Goal: Contribute content: Add original content to the website for others to see

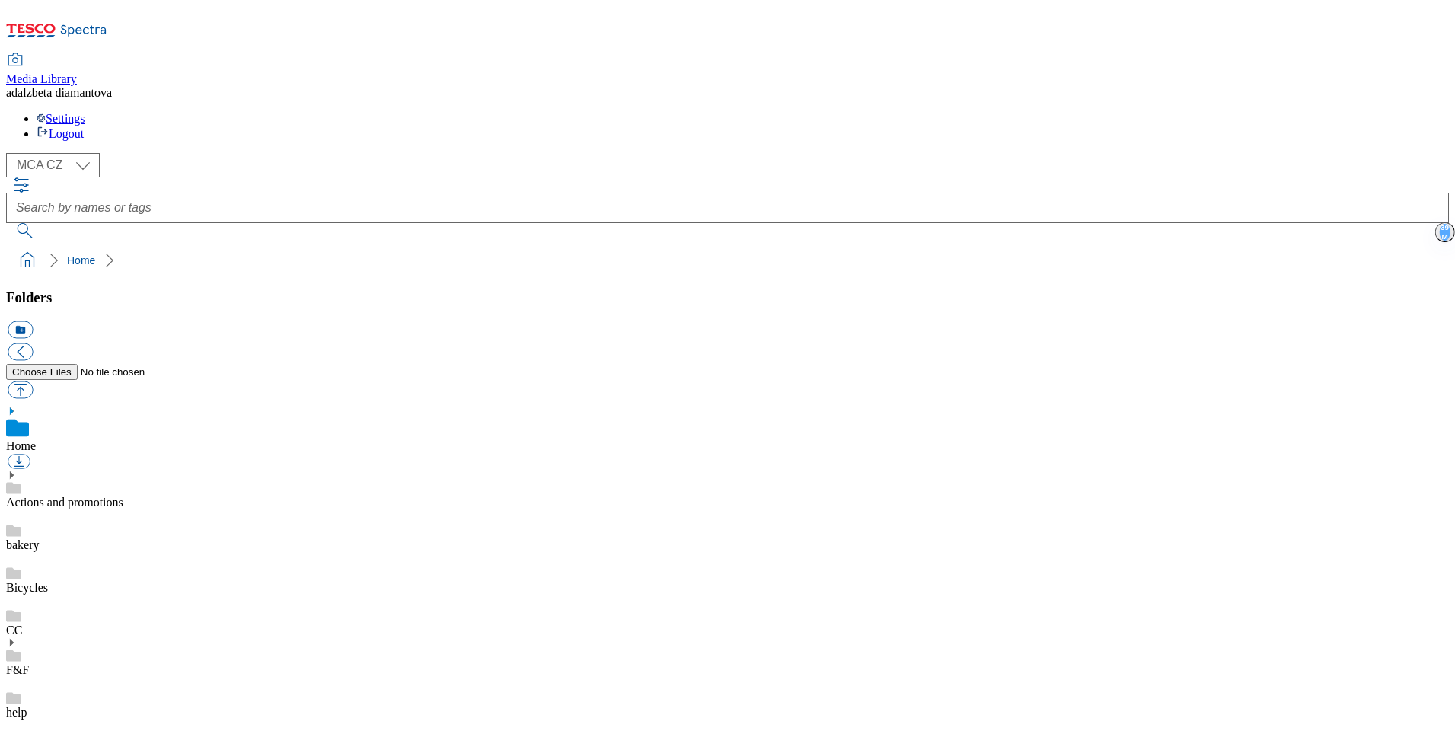
click at [123, 496] on link "Actions and promotions" at bounding box center [64, 502] width 117 height 13
click at [85, 153] on select "MCA CZ MCA HU MCA SK" at bounding box center [53, 165] width 94 height 24
select select "flare-mca-hu"
click at [11, 153] on select "MCA CZ MCA HU MCA SK" at bounding box center [53, 165] width 94 height 24
click at [85, 634] on div "HP" at bounding box center [727, 655] width 1443 height 43
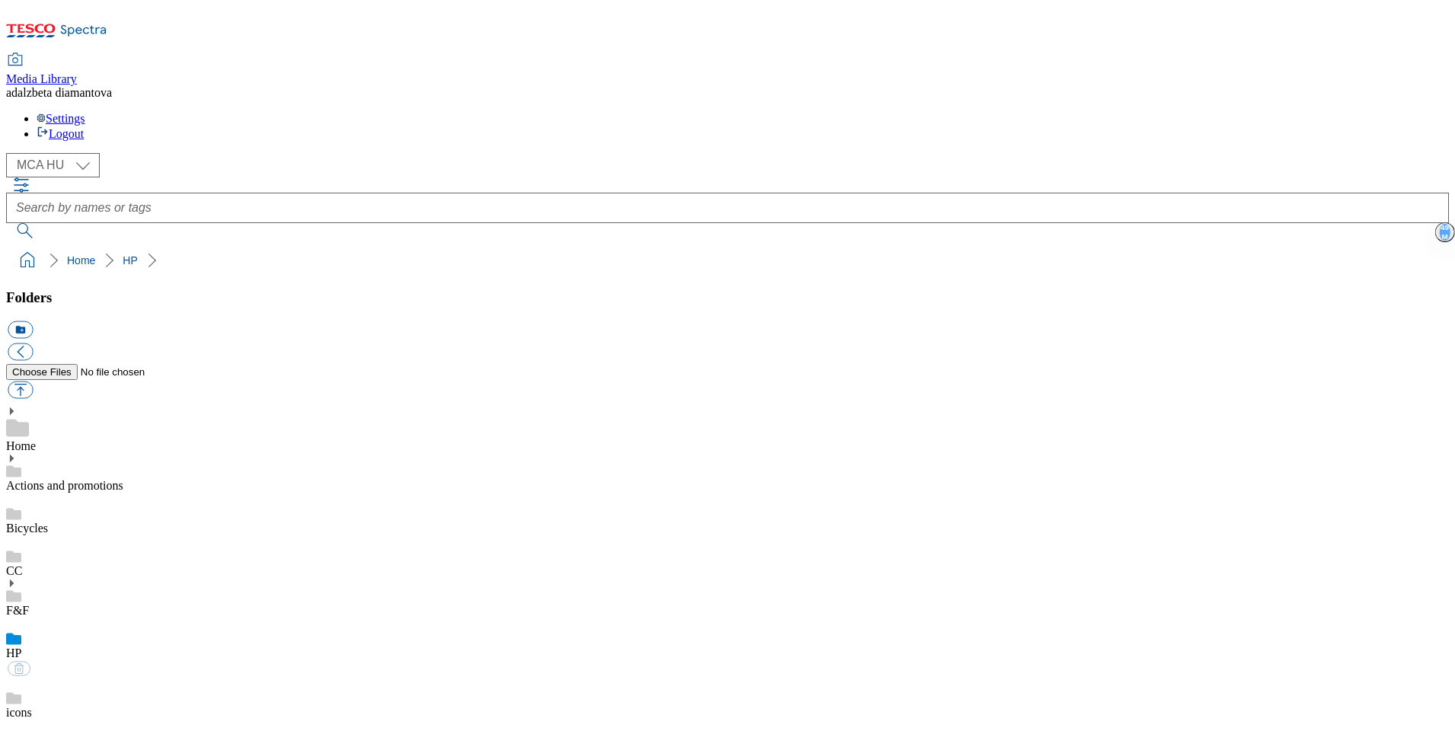
click at [21, 647] on link "HP" at bounding box center [13, 653] width 15 height 13
click at [33, 382] on button "button" at bounding box center [20, 391] width 25 height 18
type input "C:\fakepath\hello-3-01.png"
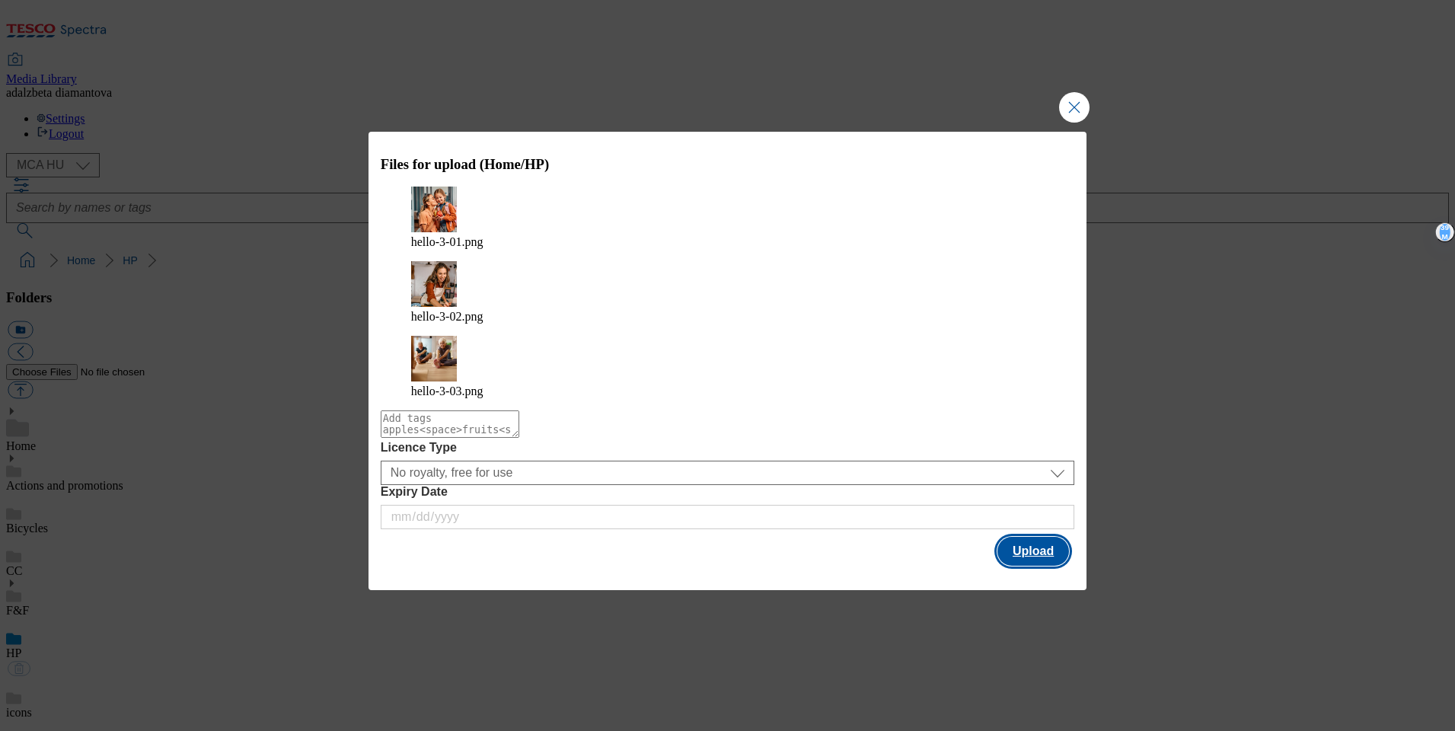
click at [1005, 537] on button "Upload" at bounding box center [1034, 551] width 72 height 29
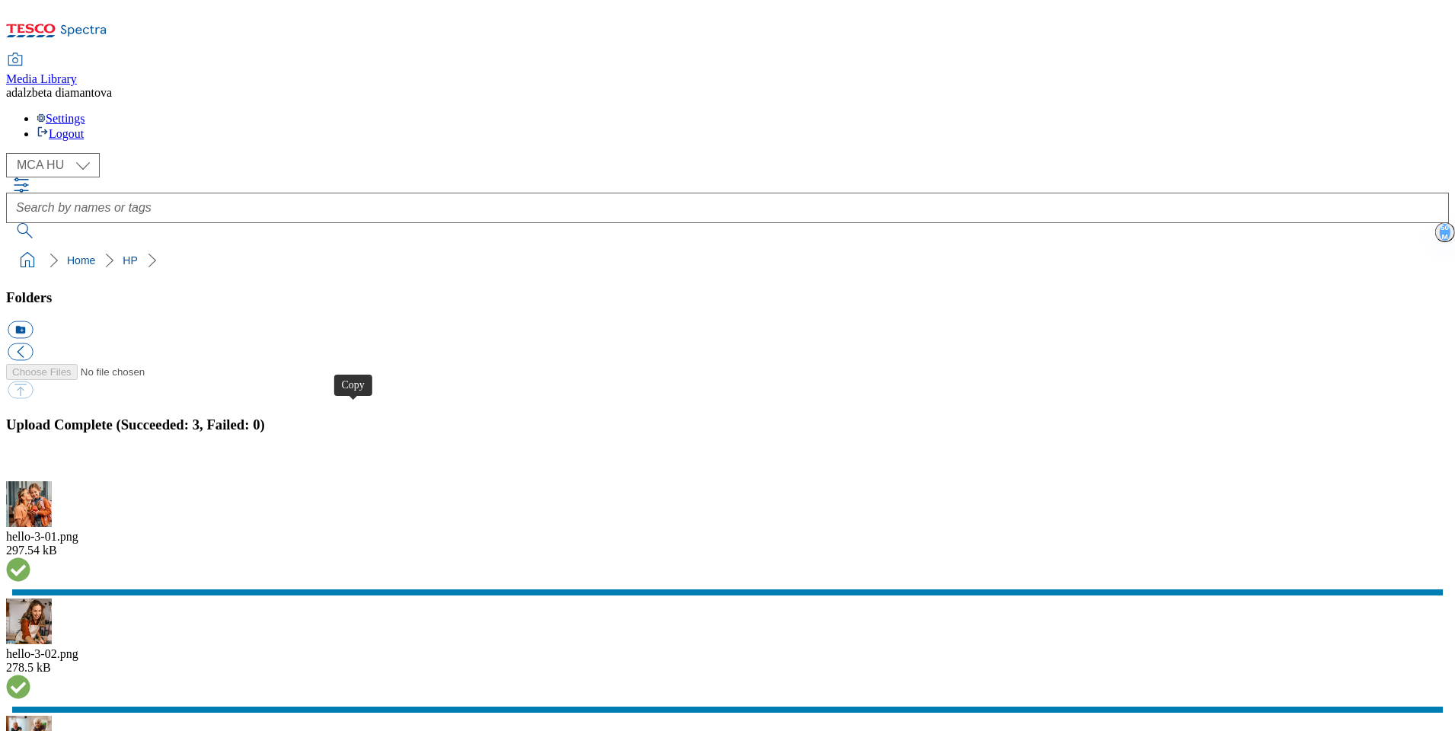
click at [30, 465] on button "button" at bounding box center [19, 472] width 23 height 14
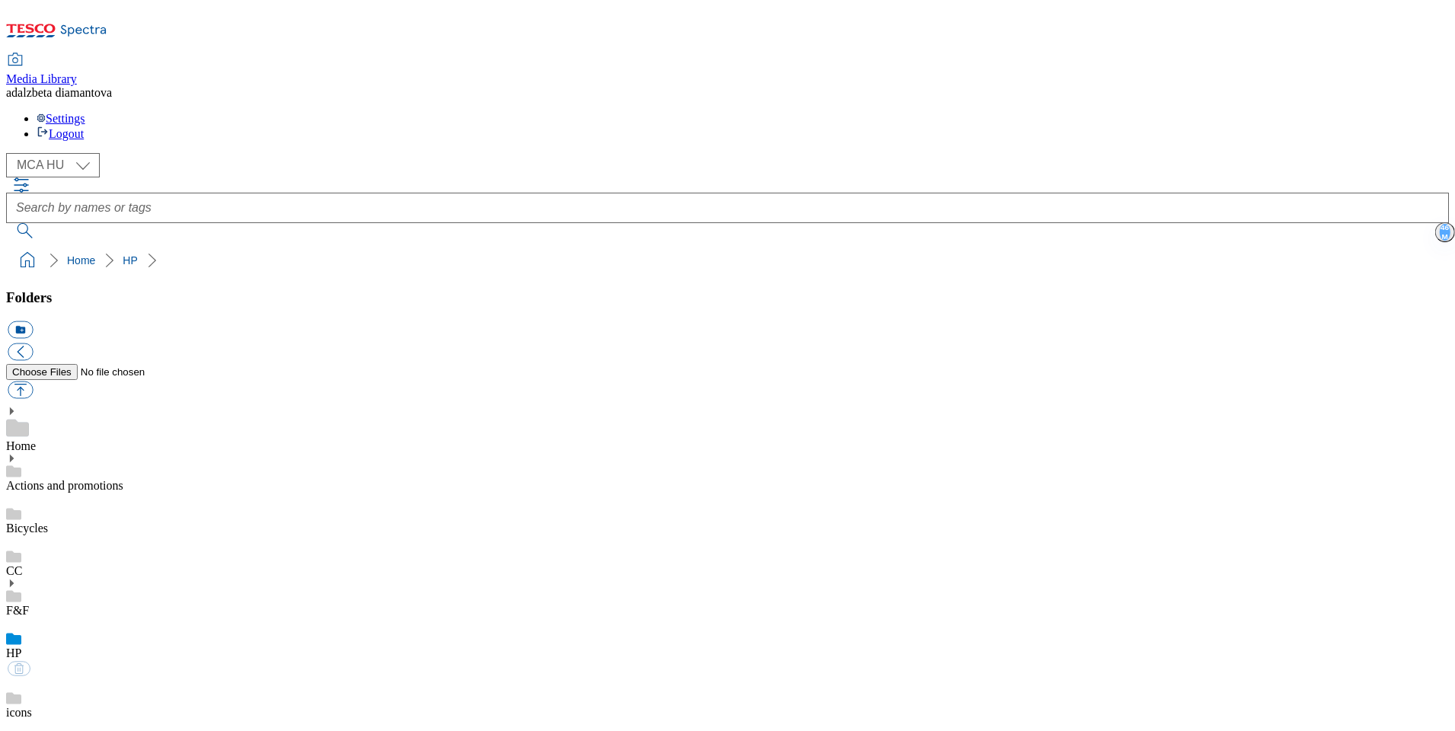
click at [29, 604] on link "F&F" at bounding box center [17, 610] width 23 height 13
click at [85, 634] on div "HP" at bounding box center [727, 655] width 1443 height 43
